Goal: Ask a question

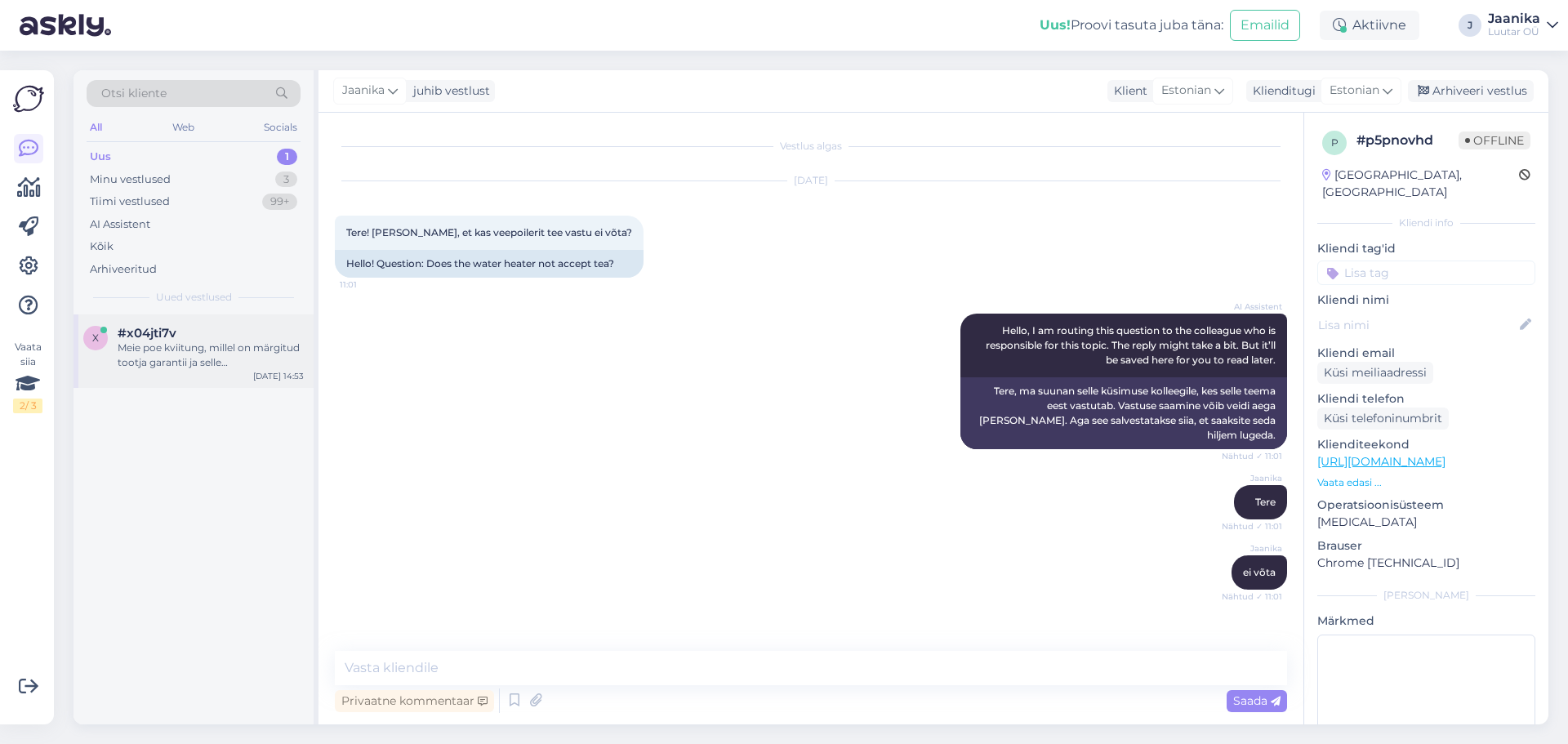
click at [187, 342] on div "Meie poe kviitung, millel on märgitud tootja garantii ja selle aegumiskuupäev, …" at bounding box center [210, 355] width 186 height 29
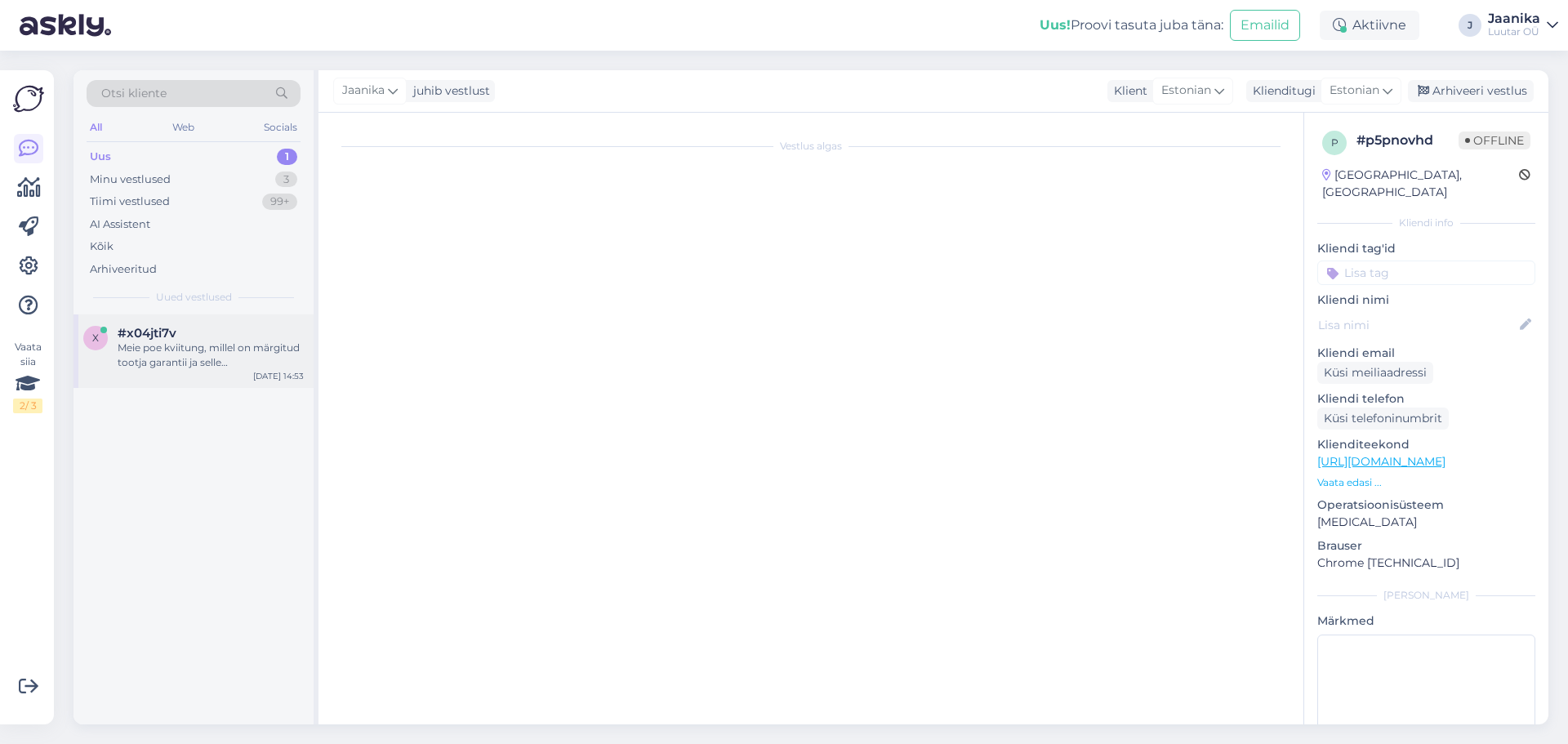
scroll to position [135, 0]
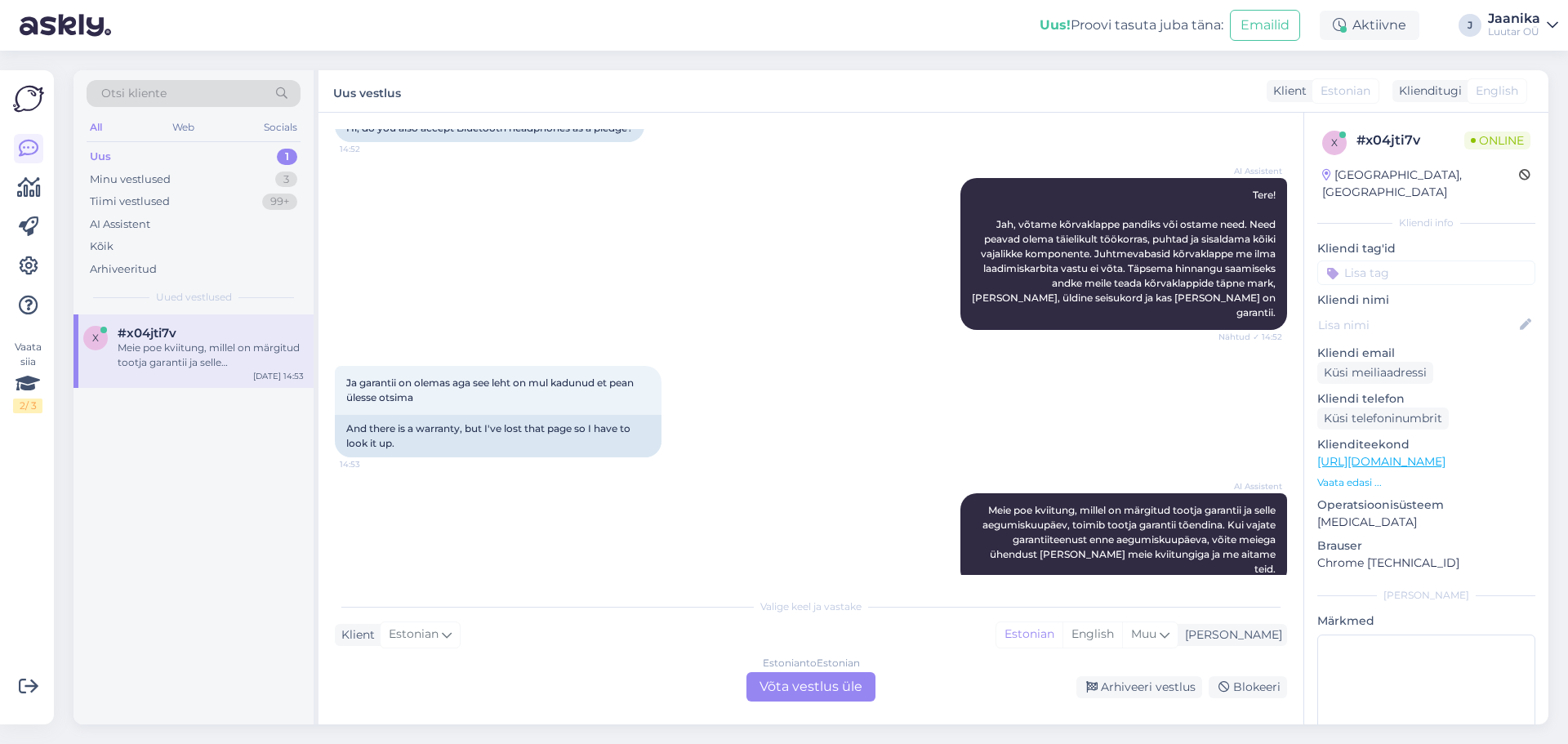
click at [864, 690] on div "Estonian to Estonian Võta vestlus üle" at bounding box center [811, 686] width 129 height 29
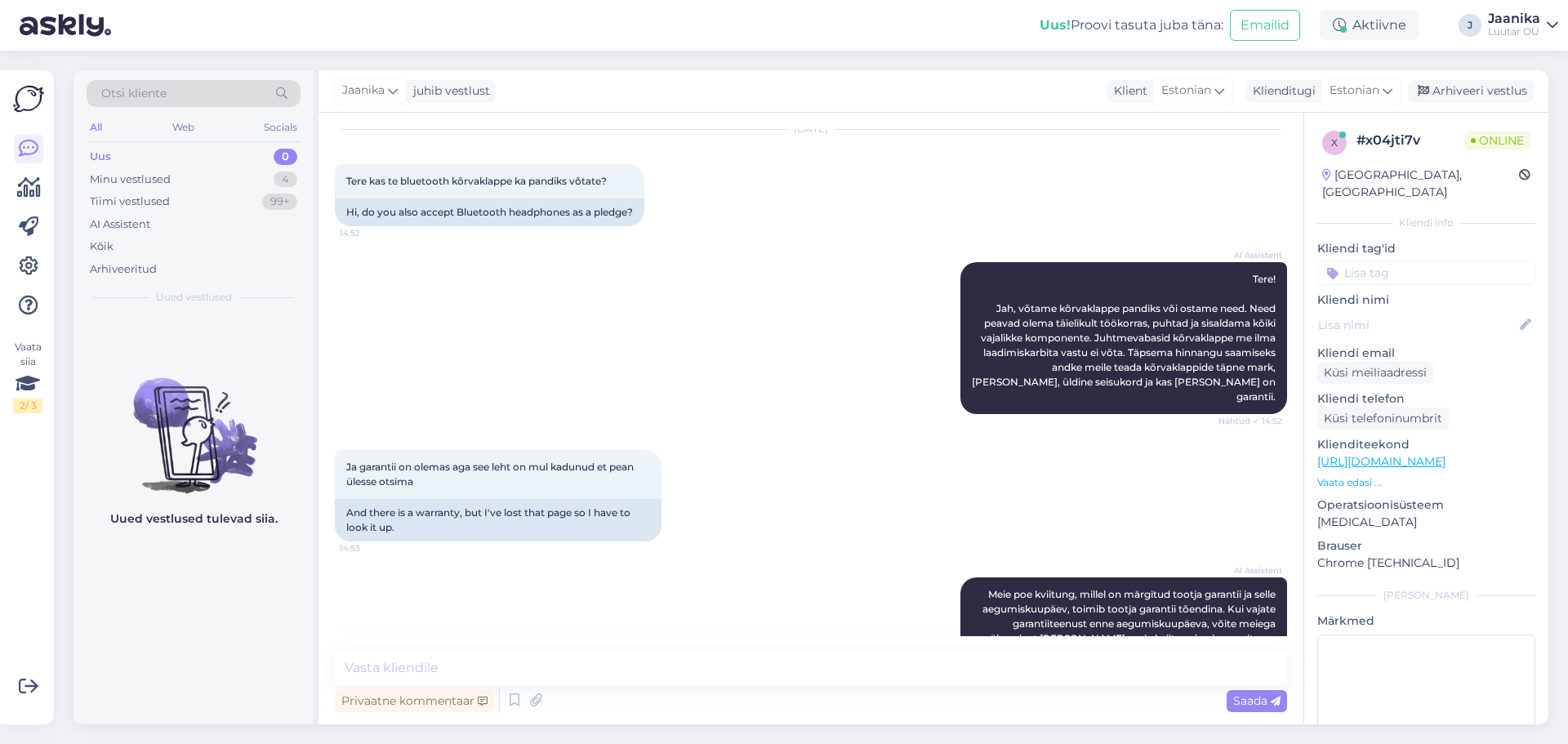
scroll to position [74, 0]
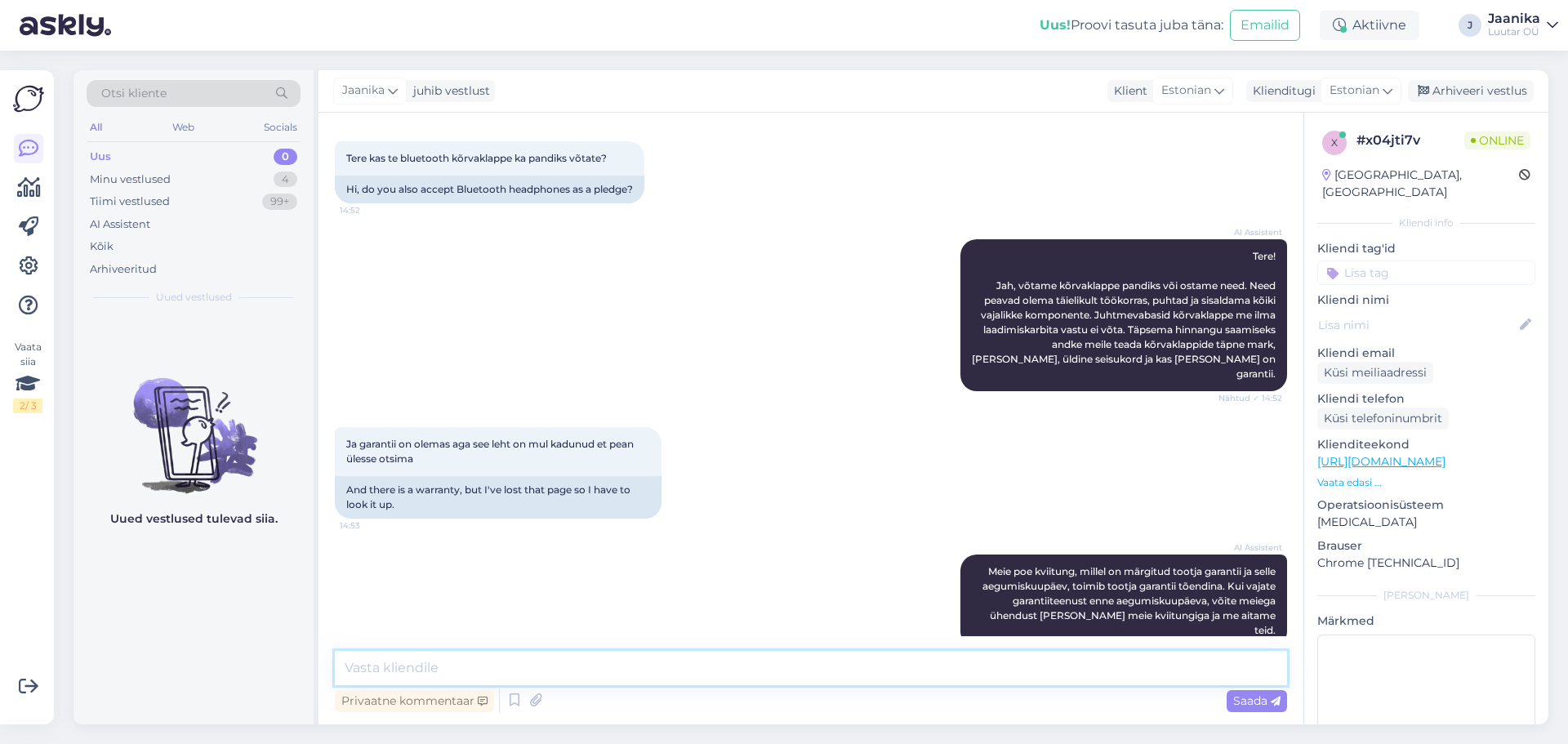
click at [598, 661] on textarea at bounding box center [811, 668] width 952 height 34
type textarea "Tere!"
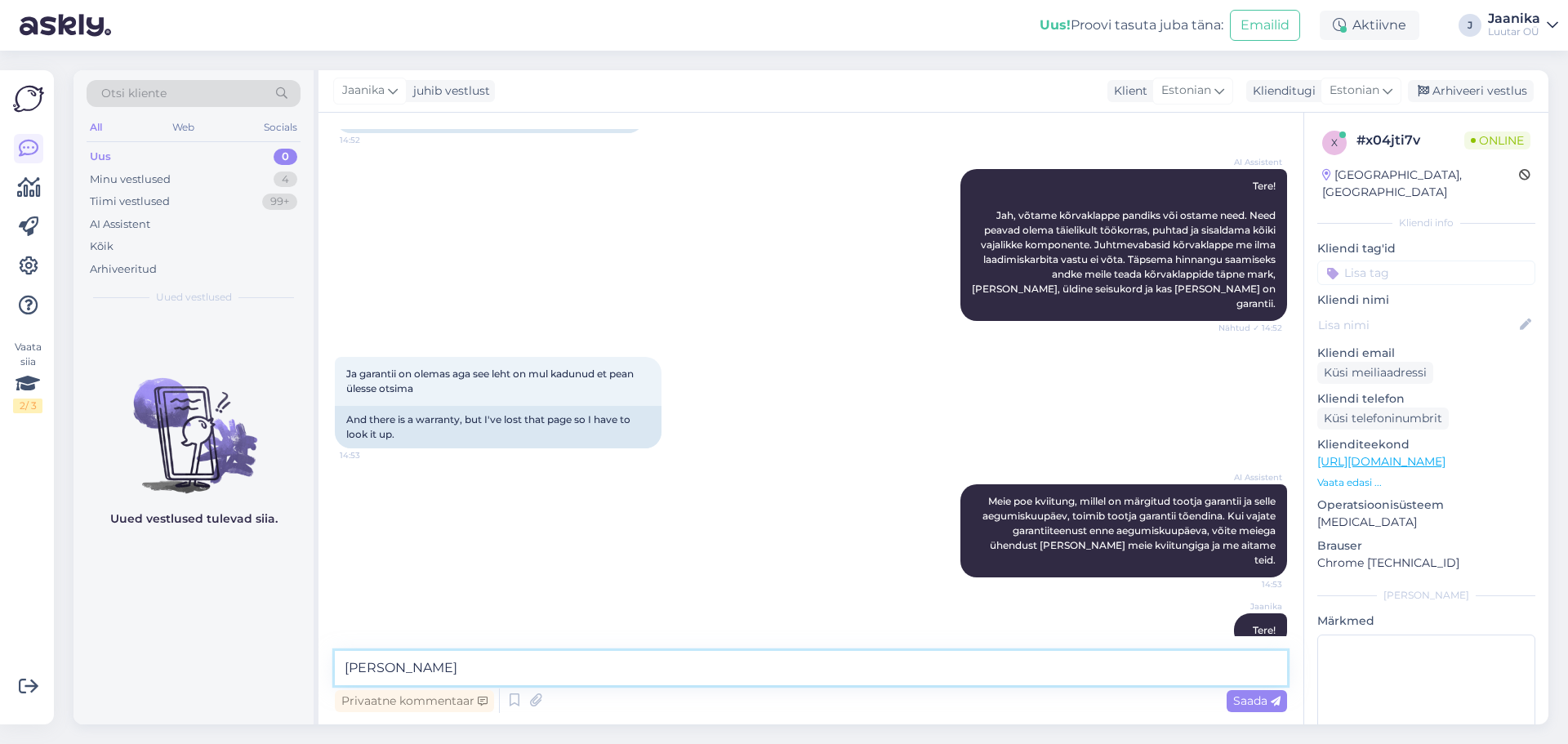
type textarea "[PERSON_NAME]"
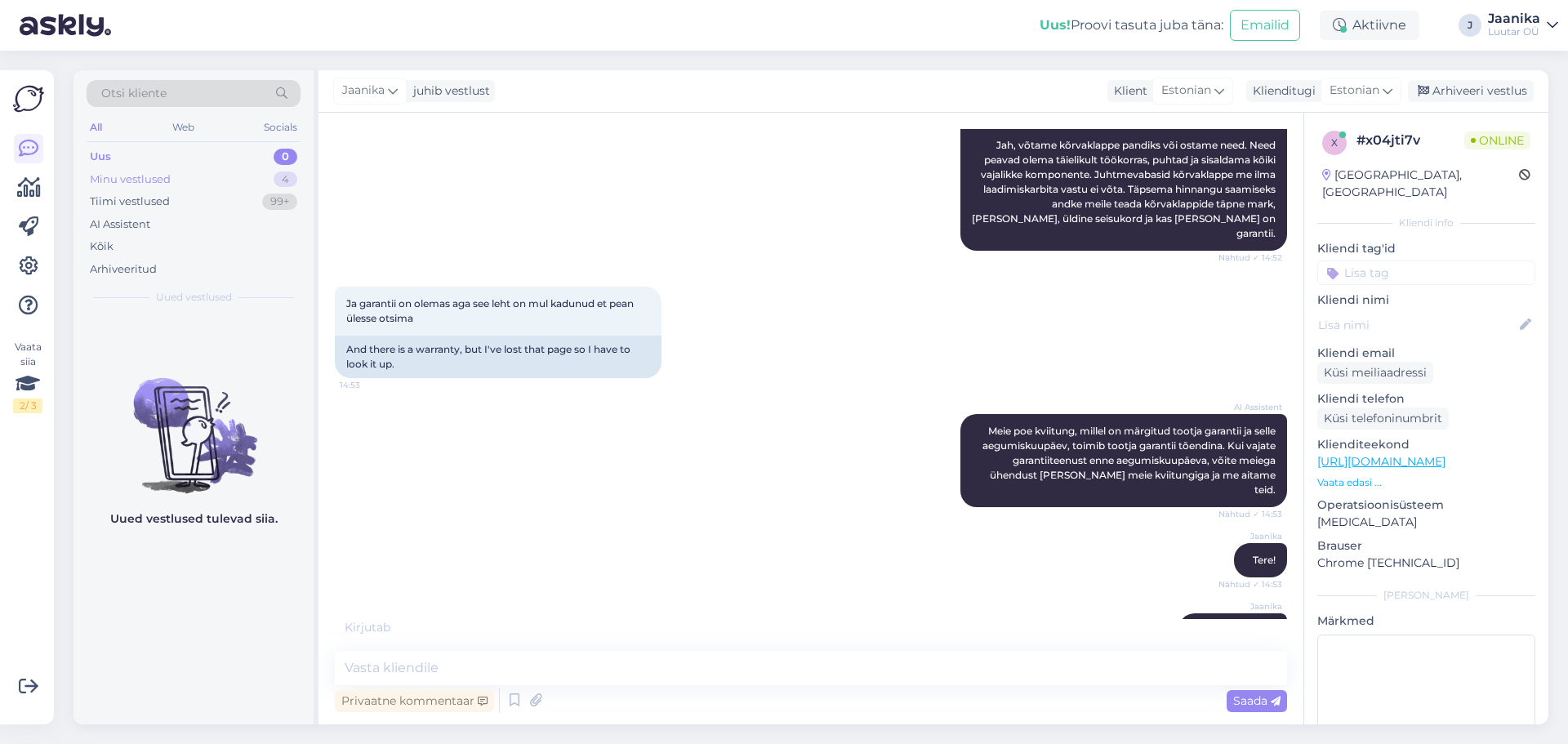
click at [114, 184] on div "Minu vestlused" at bounding box center [130, 179] width 81 height 16
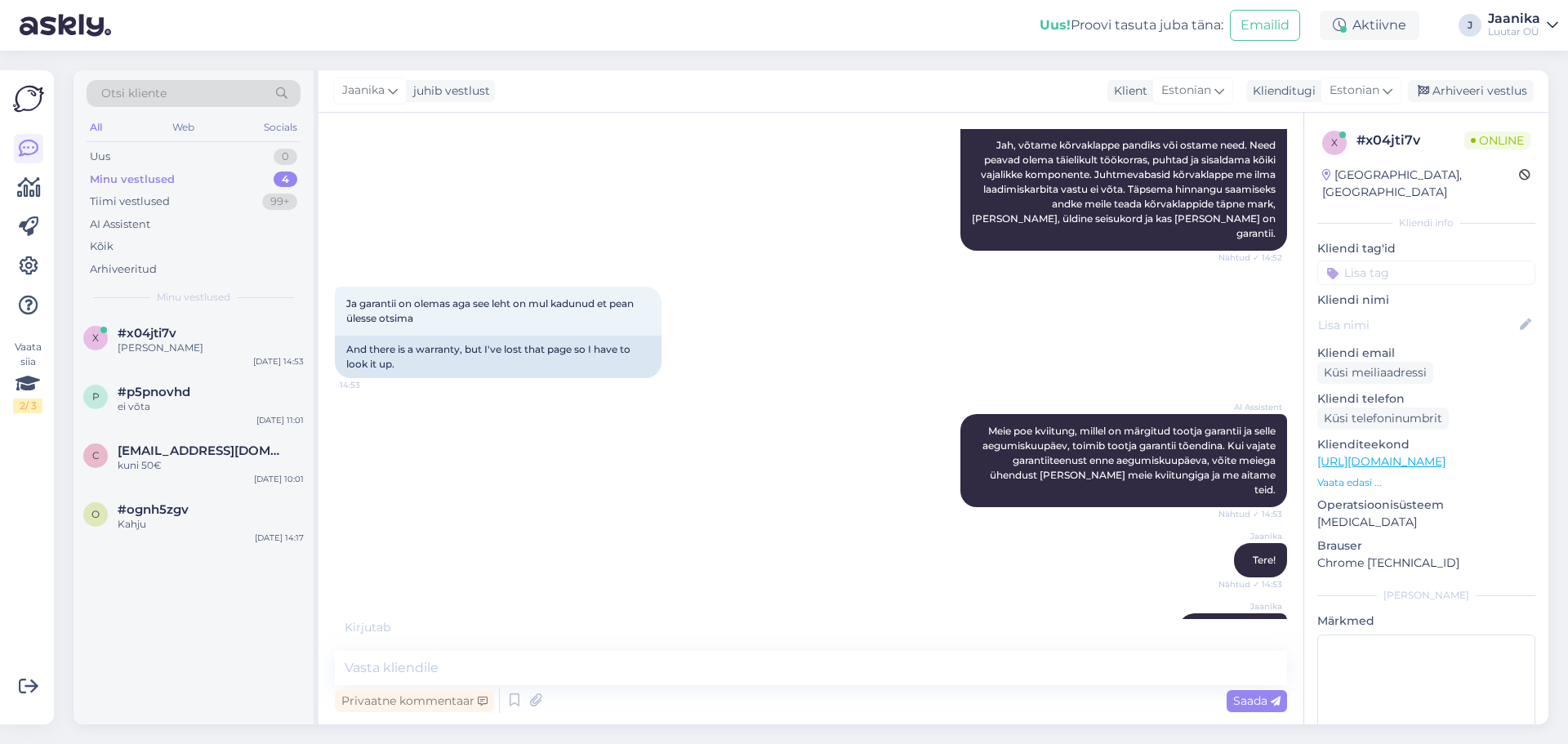
scroll to position [285, 0]
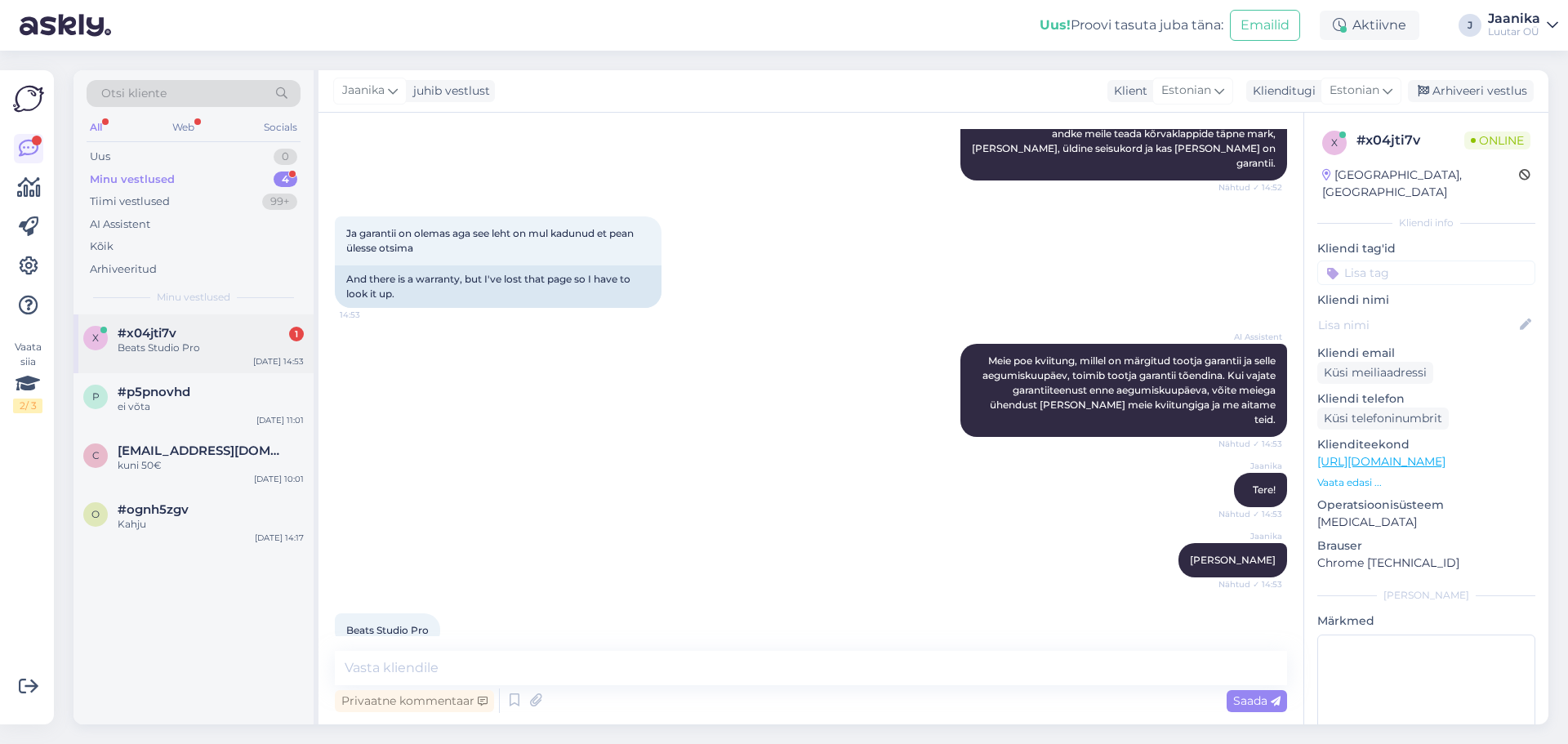
click at [159, 363] on div "x #x04jti7v 1 Beats Studio Pro [DATE] 14:53" at bounding box center [192, 344] width 240 height 59
drag, startPoint x: 347, startPoint y: 599, endPoint x: 432, endPoint y: 601, distance: 85.0
click at [432, 613] on div "Beats Studio Pro 14:53" at bounding box center [388, 630] width 105 height 34
copy span "Beats Studio Pro"
click at [461, 667] on textarea at bounding box center [811, 668] width 952 height 34
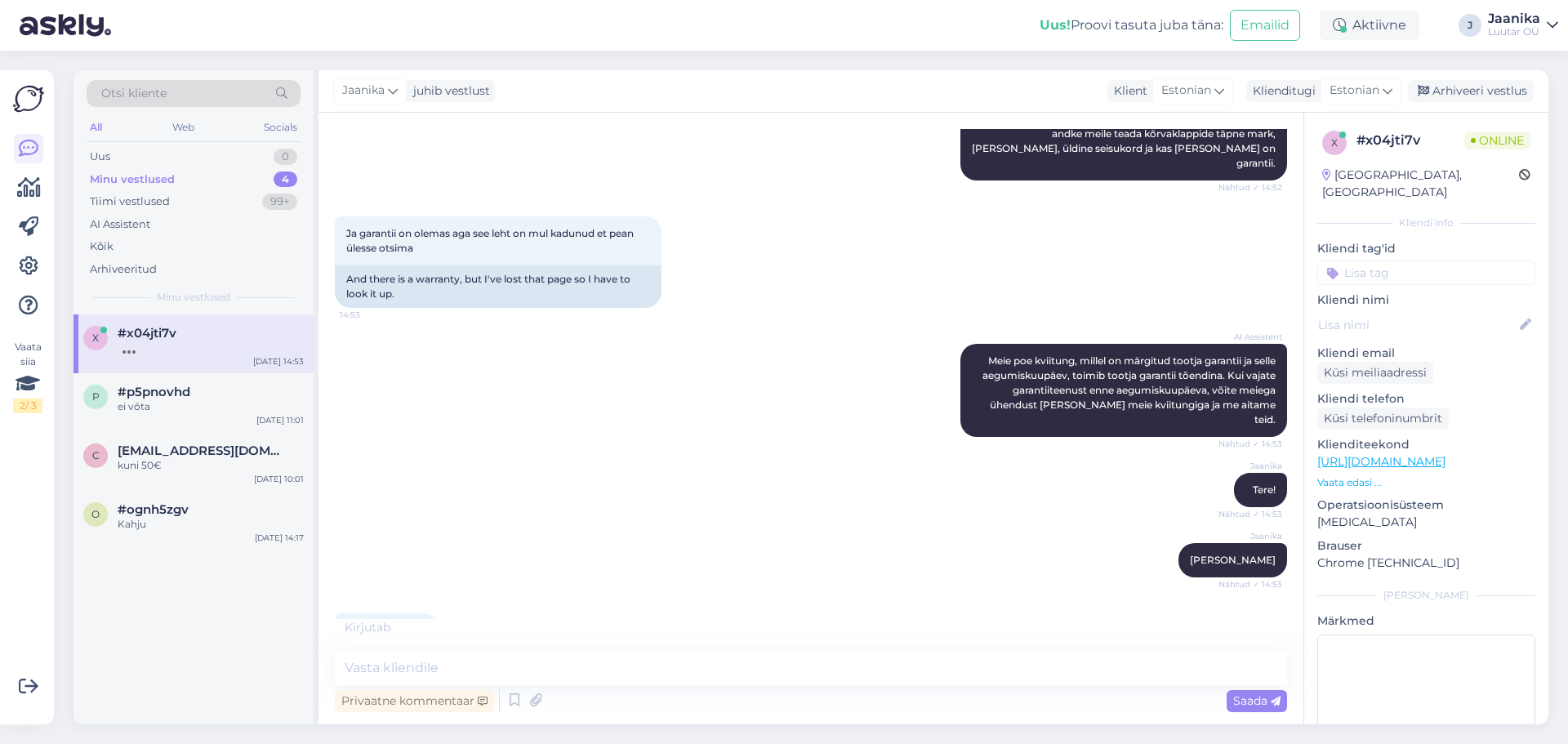
drag, startPoint x: 347, startPoint y: 595, endPoint x: 442, endPoint y: 595, distance: 95.0
click at [440, 613] on div "Beats Studio Pro 14:53" at bounding box center [388, 630] width 105 height 34
copy div "Beats Studio Pro 14:53"
click at [592, 668] on textarea at bounding box center [811, 668] width 952 height 34
type textarea "uurin"
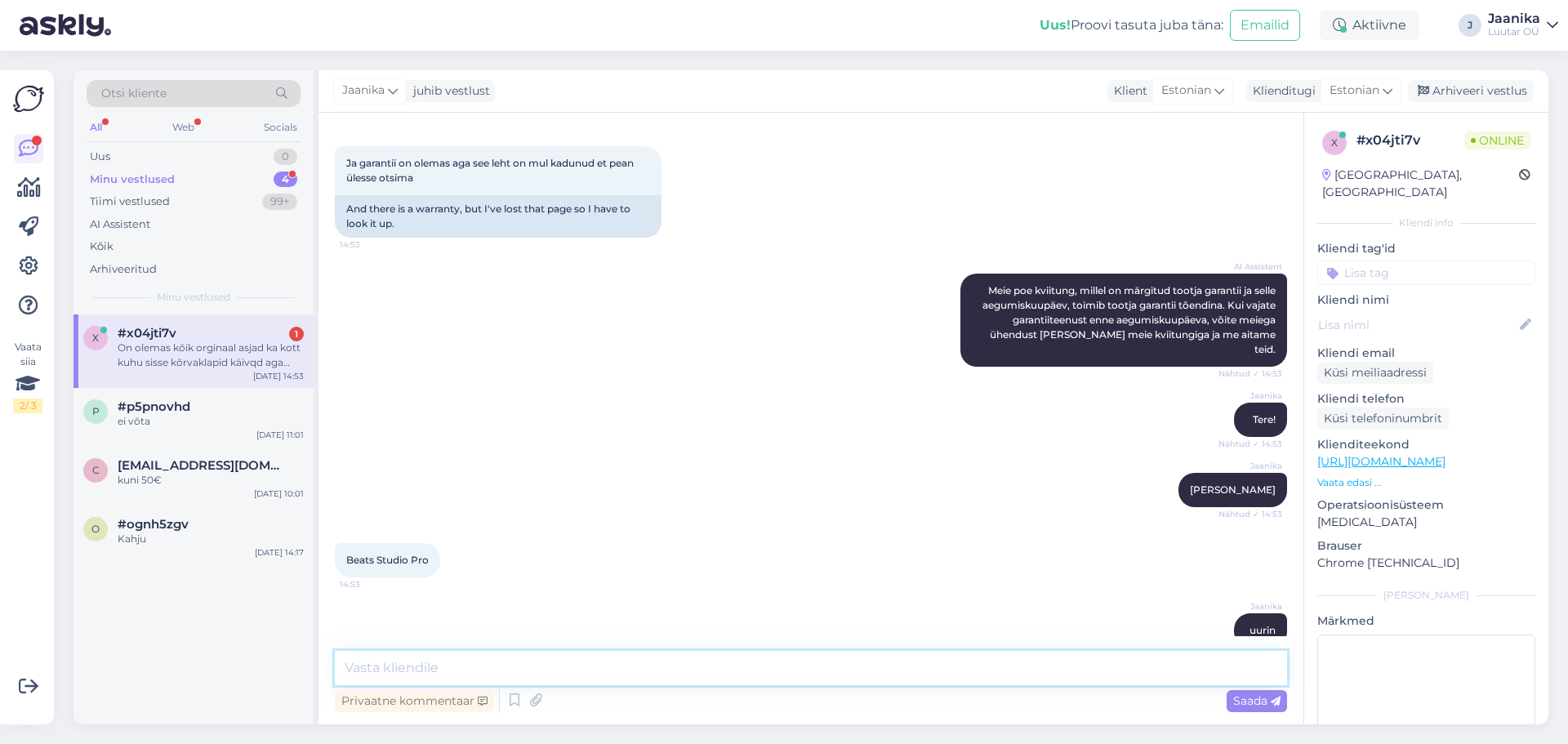
scroll to position [440, 0]
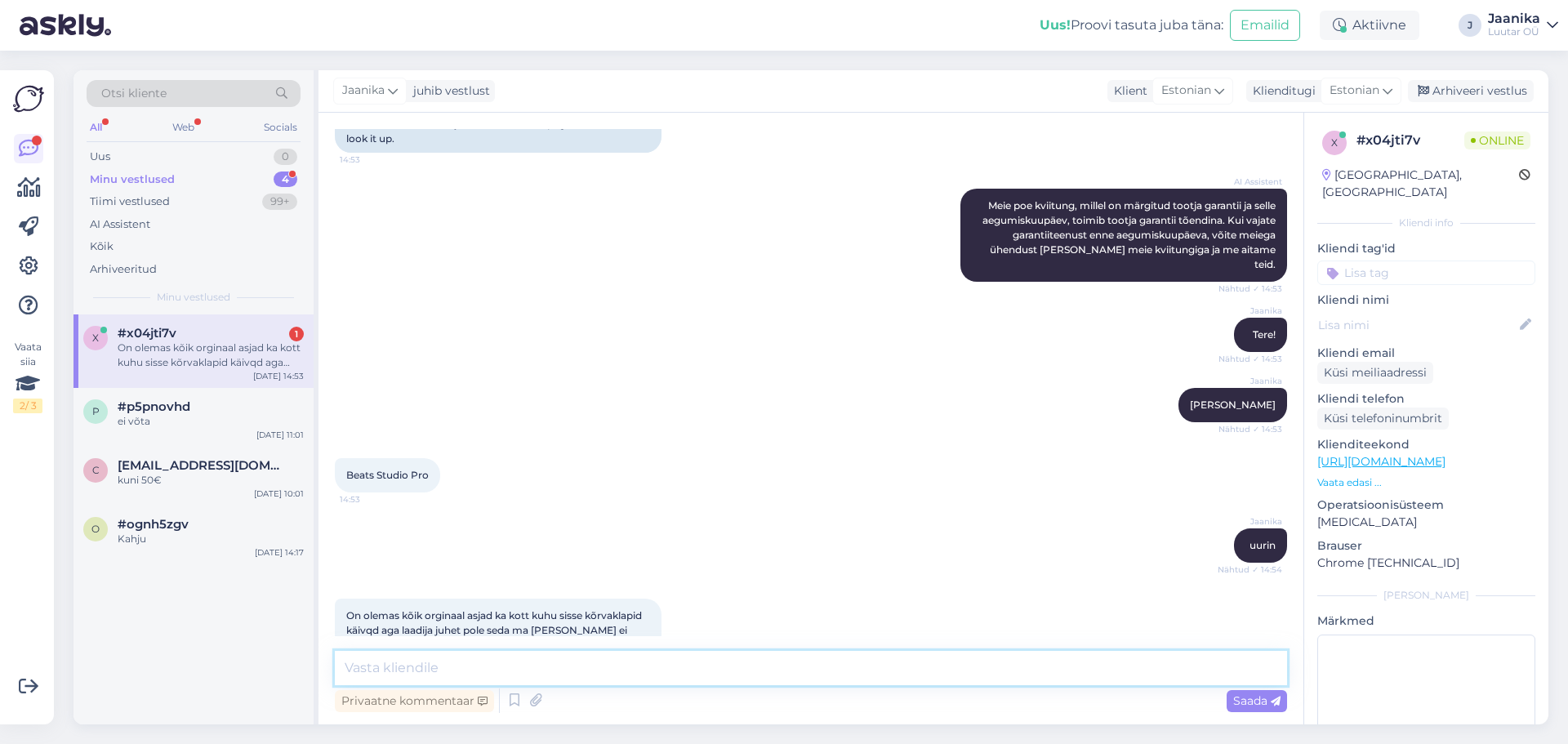
click at [592, 672] on textarea at bounding box center [811, 668] width 952 height 34
click at [566, 668] on textarea at bounding box center [811, 668] width 952 height 34
type textarea "kuni 80€"
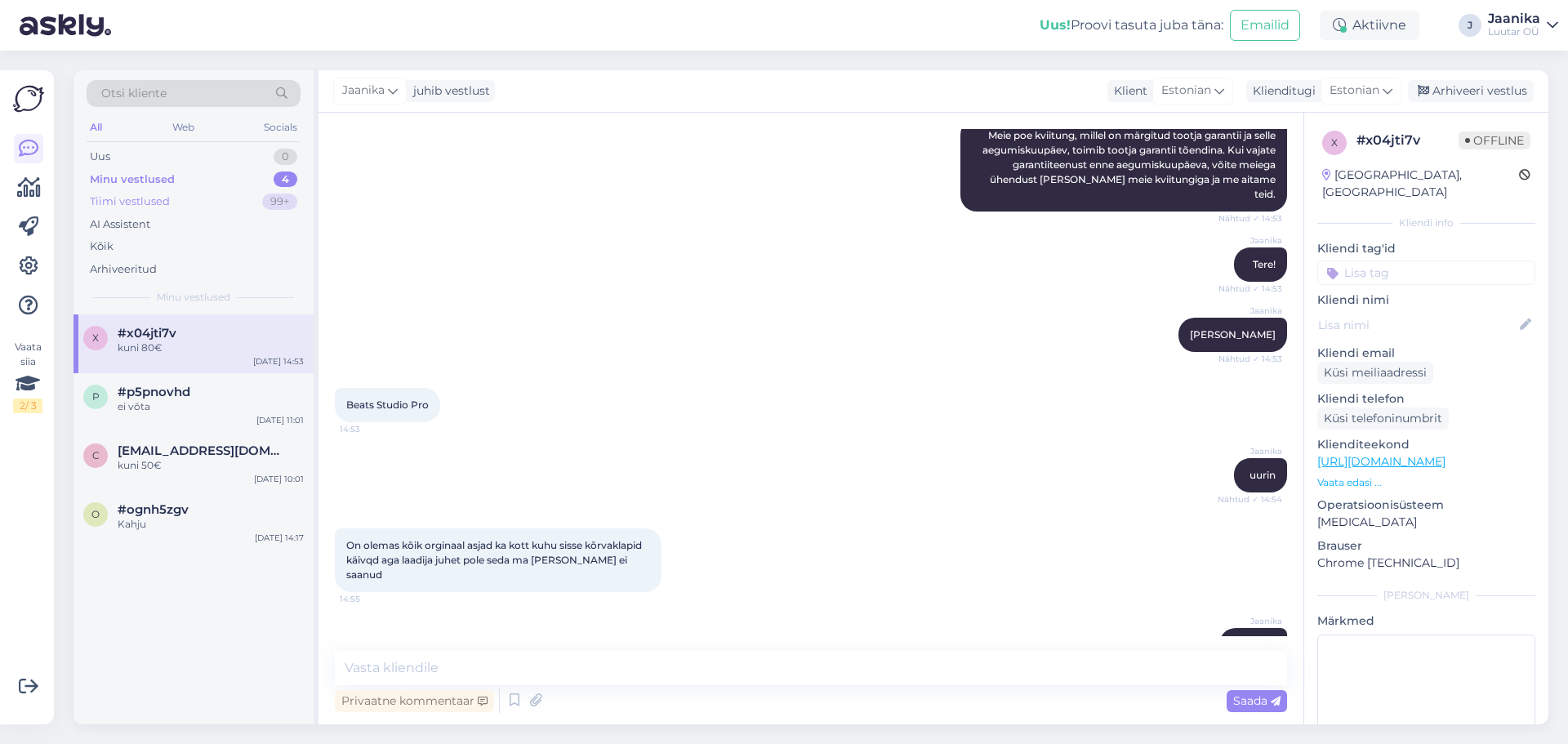
click at [153, 201] on div "Tiimi vestlused" at bounding box center [130, 201] width 80 height 16
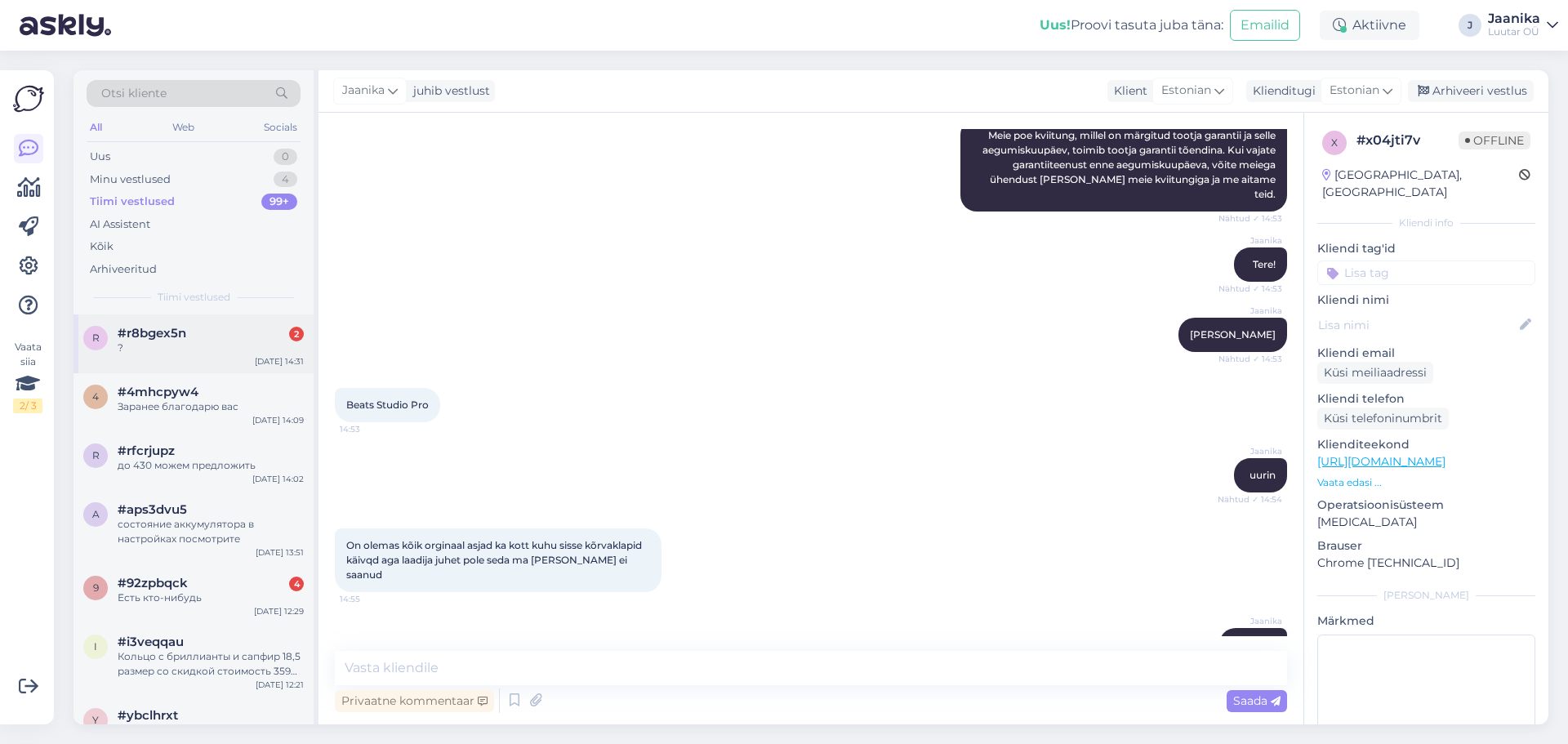
click at [165, 331] on span "#r8bgex5n" at bounding box center [151, 333] width 69 height 14
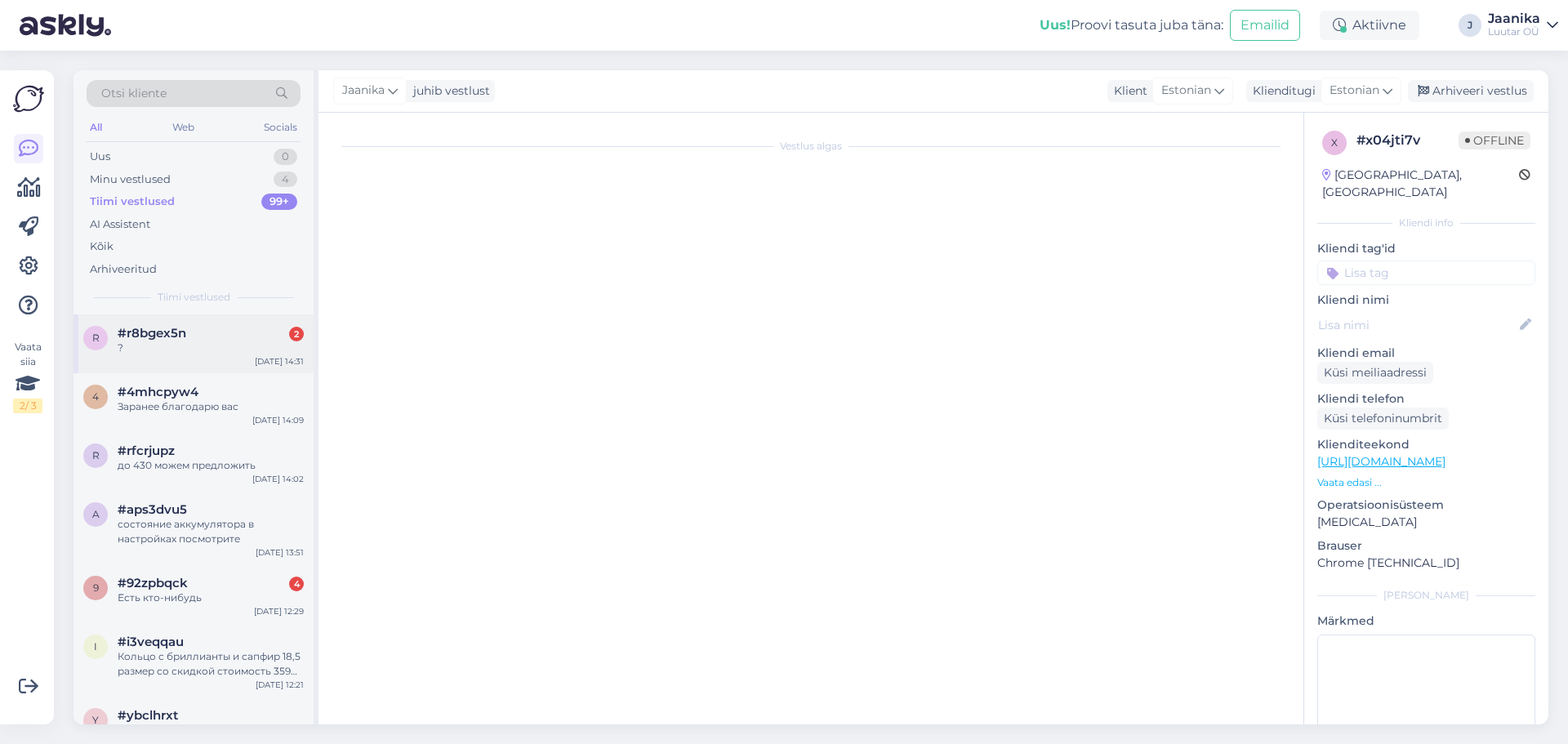
scroll to position [5544, 0]
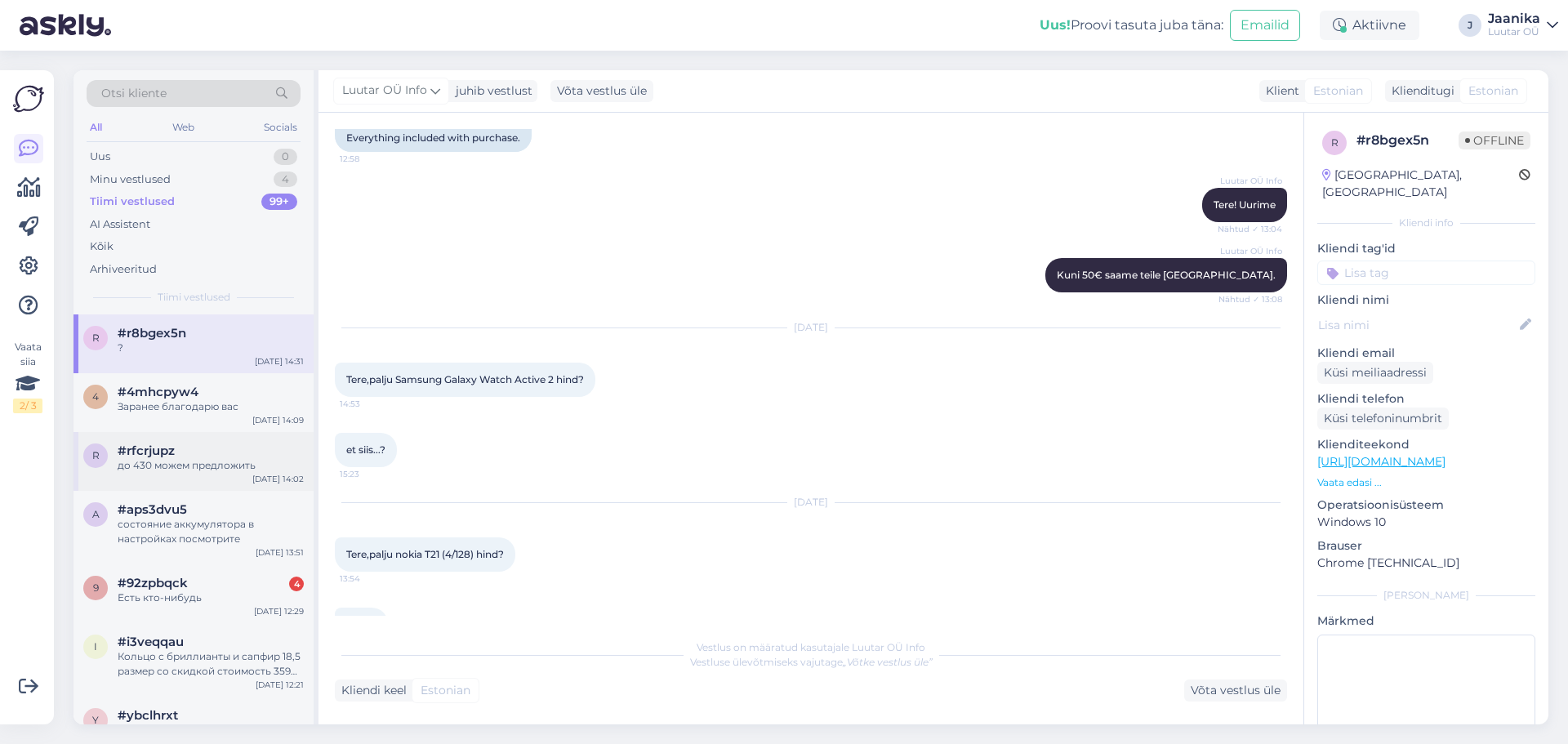
click at [168, 460] on div "до 430 можем предложить" at bounding box center [210, 465] width 186 height 14
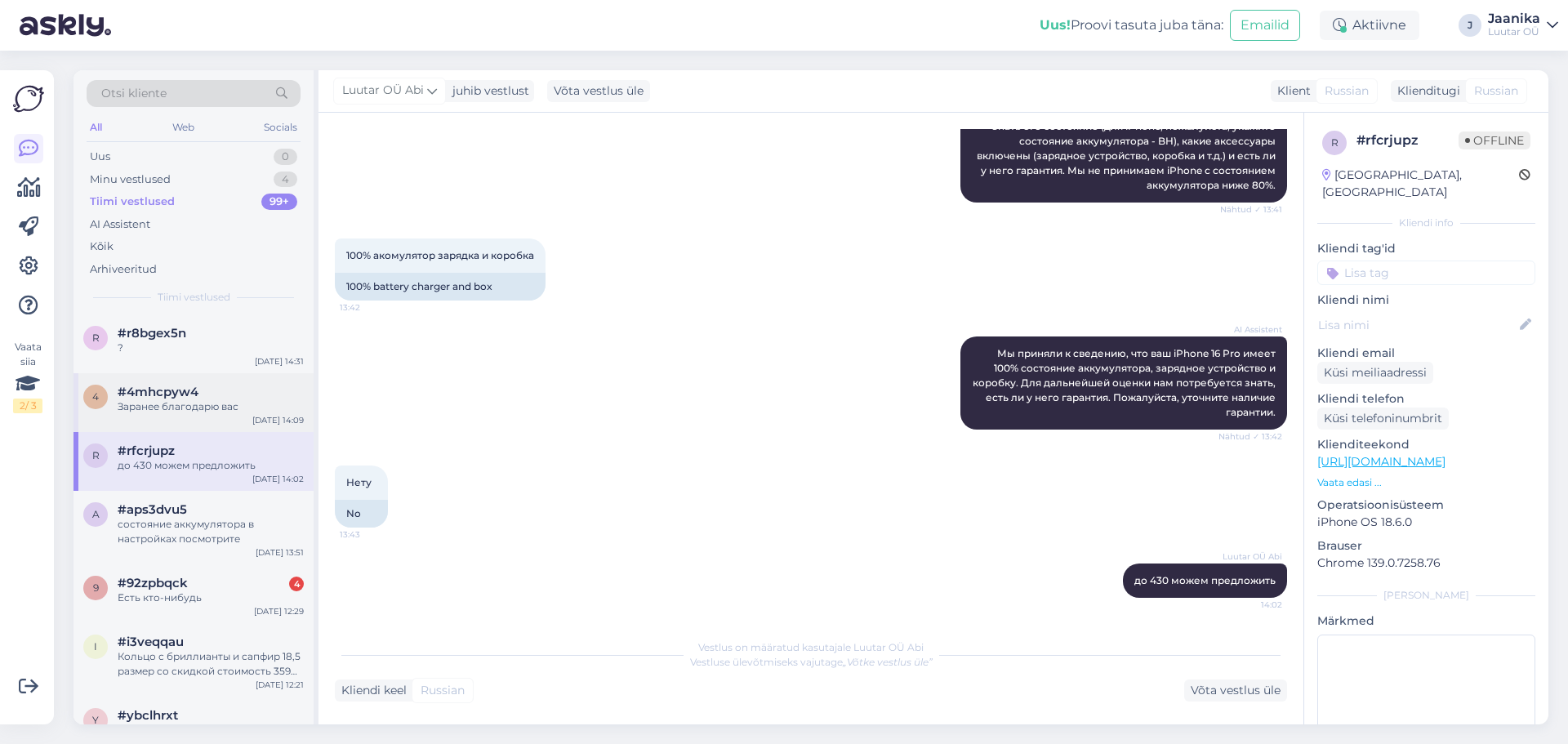
click at [169, 400] on div "Заранее благодарю вас" at bounding box center [210, 406] width 186 height 14
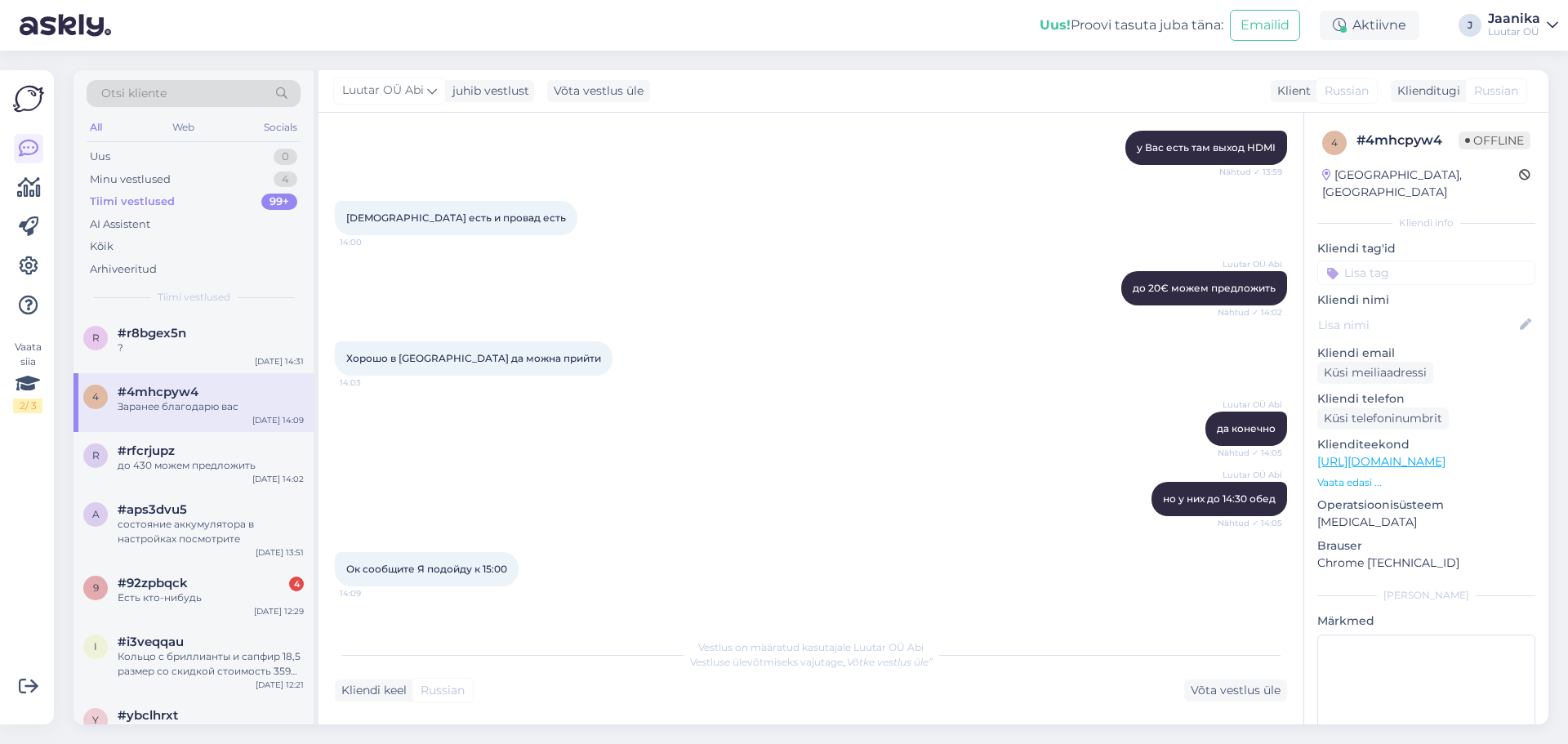
scroll to position [822, 0]
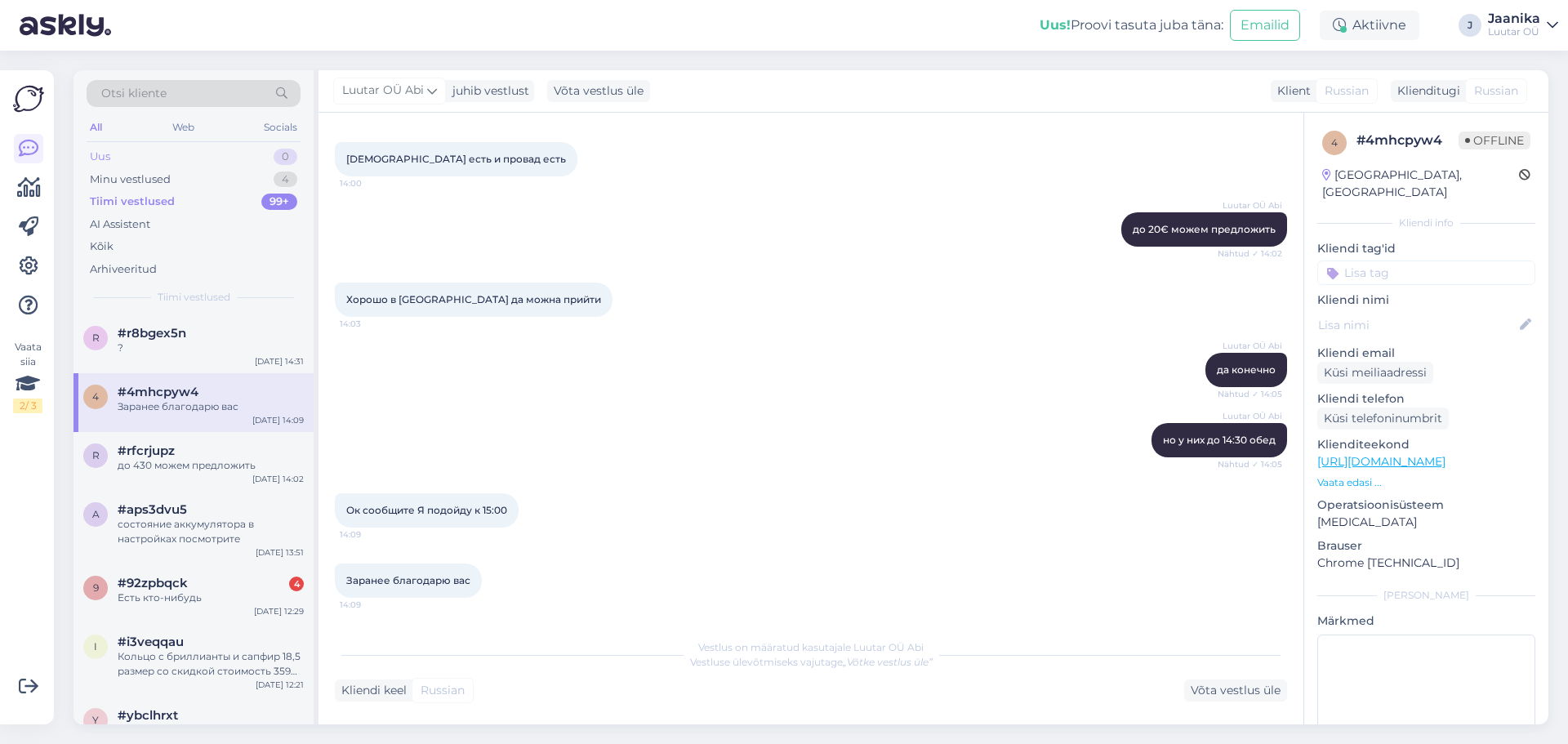
click at [146, 154] on div "Uus 0" at bounding box center [193, 157] width 214 height 23
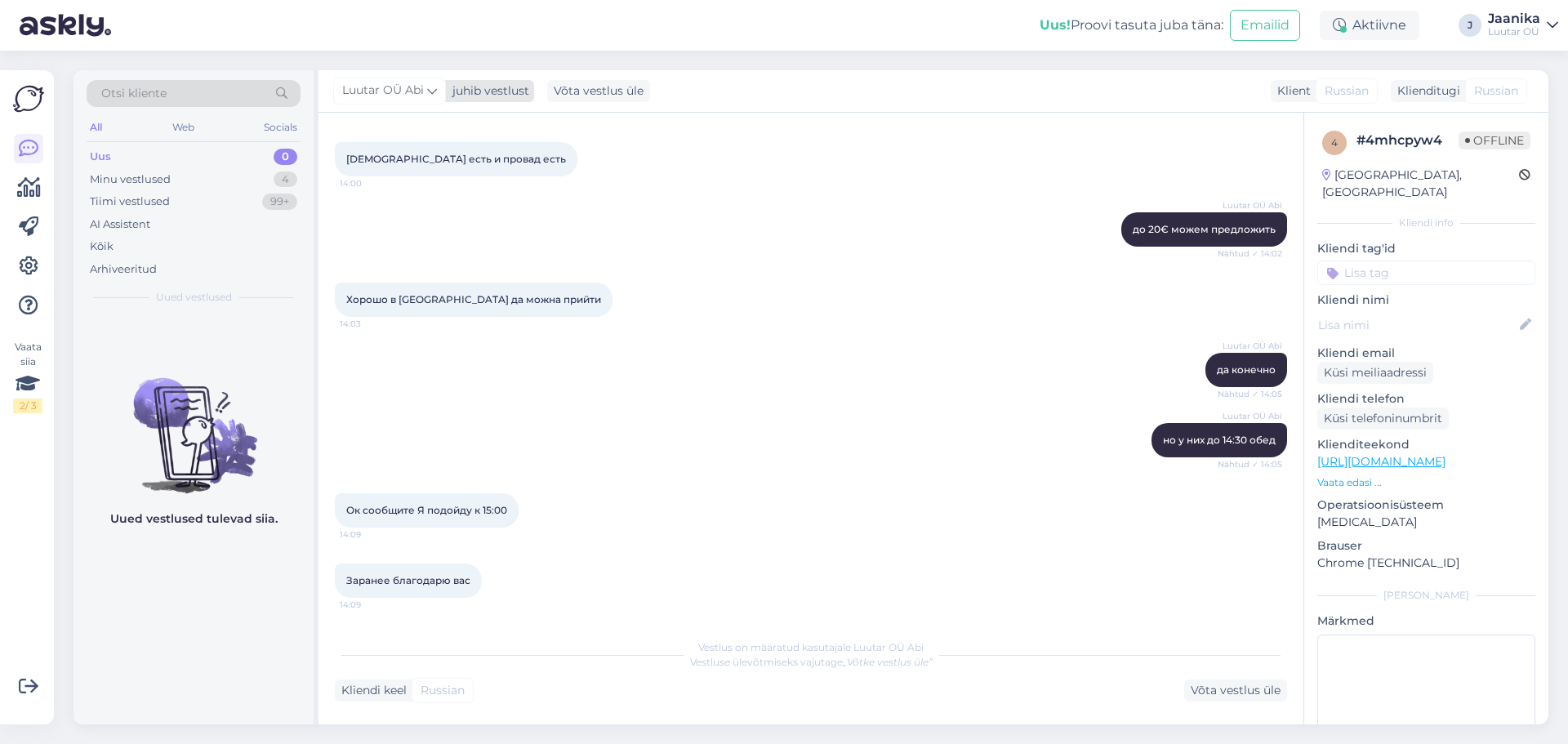
click at [388, 85] on span "Luutar OÜ Abi" at bounding box center [383, 91] width 82 height 18
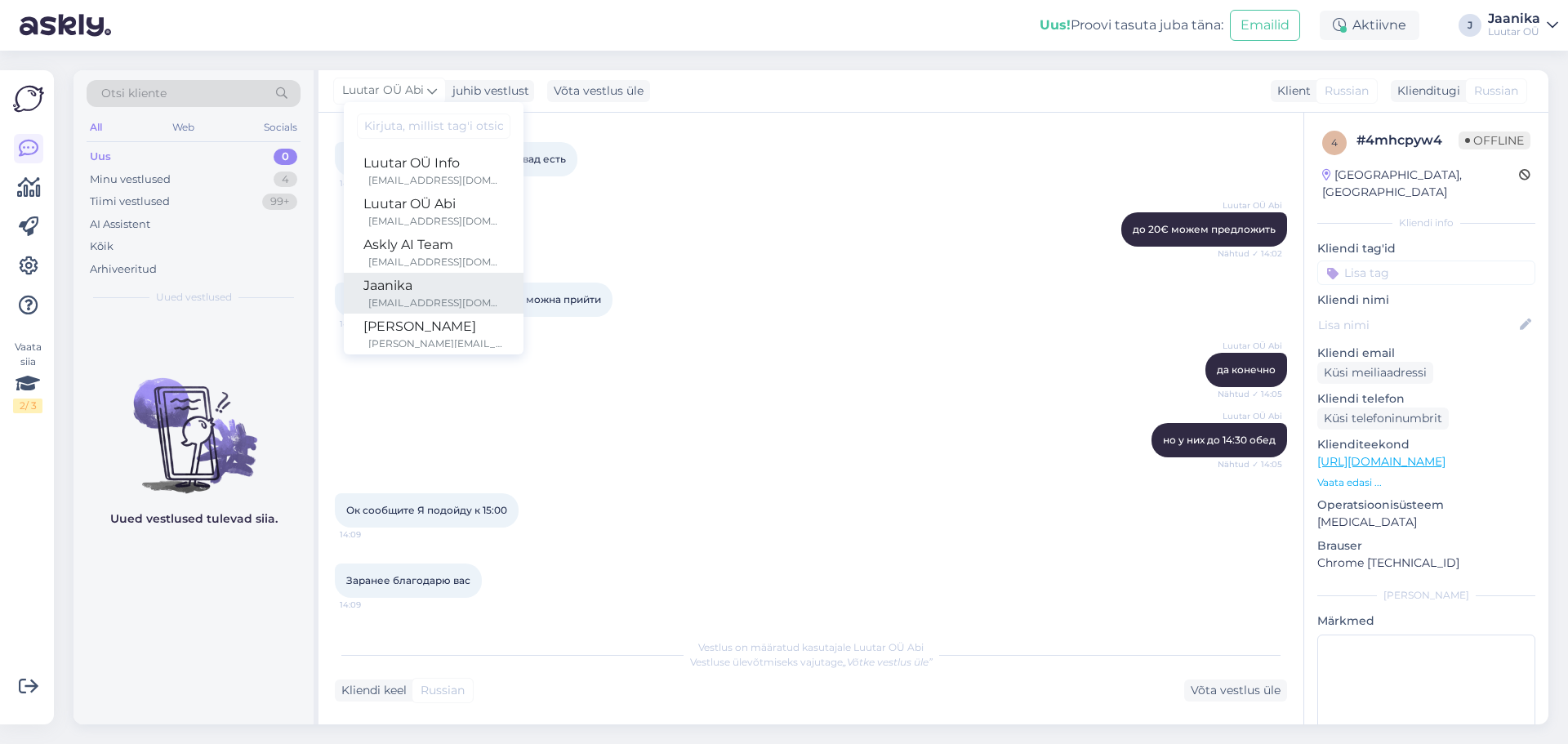
click at [394, 282] on div "Jaanika" at bounding box center [434, 286] width 141 height 20
